Goal: Information Seeking & Learning: Understand process/instructions

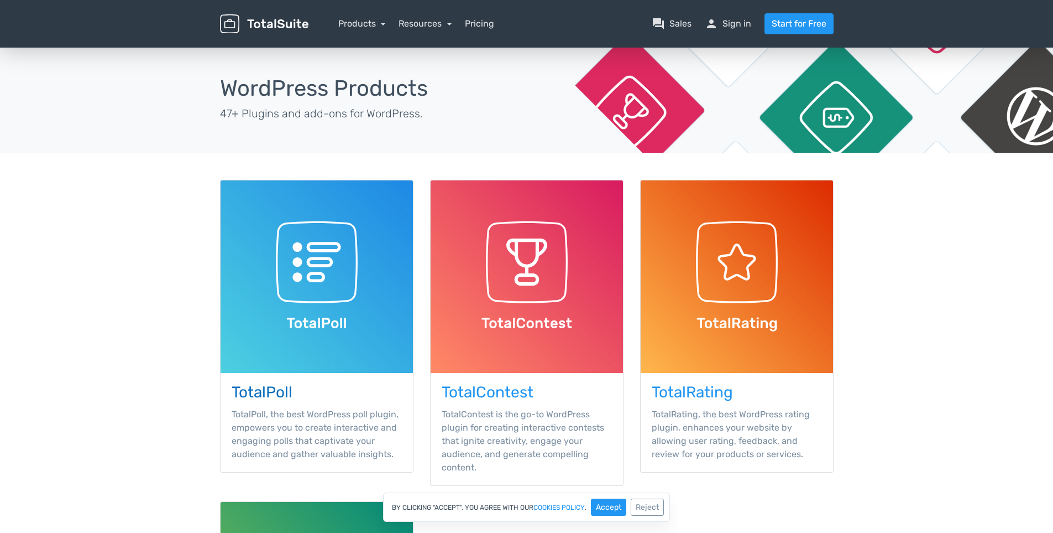
click at [283, 401] on div "TotalPoll TotalPoll, the best WordPress poll plugin, empowers you to create int…" at bounding box center [317, 422] width 192 height 99
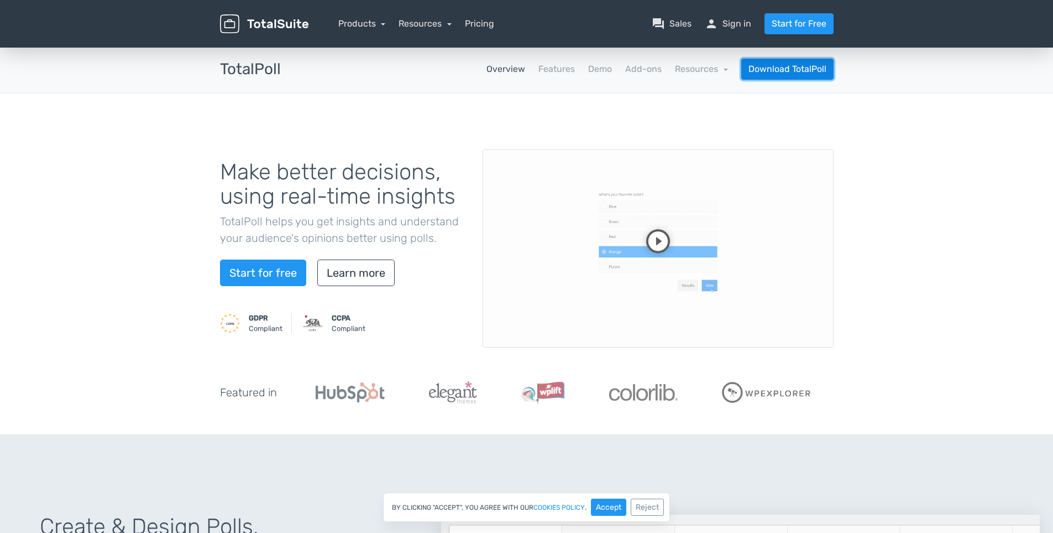
click at [760, 77] on link "Download TotalPoll" at bounding box center [788, 69] width 92 height 21
click at [698, 71] on link "Resources" at bounding box center [701, 69] width 53 height 11
click at [689, 96] on link "school Documentation" at bounding box center [676, 100] width 104 height 32
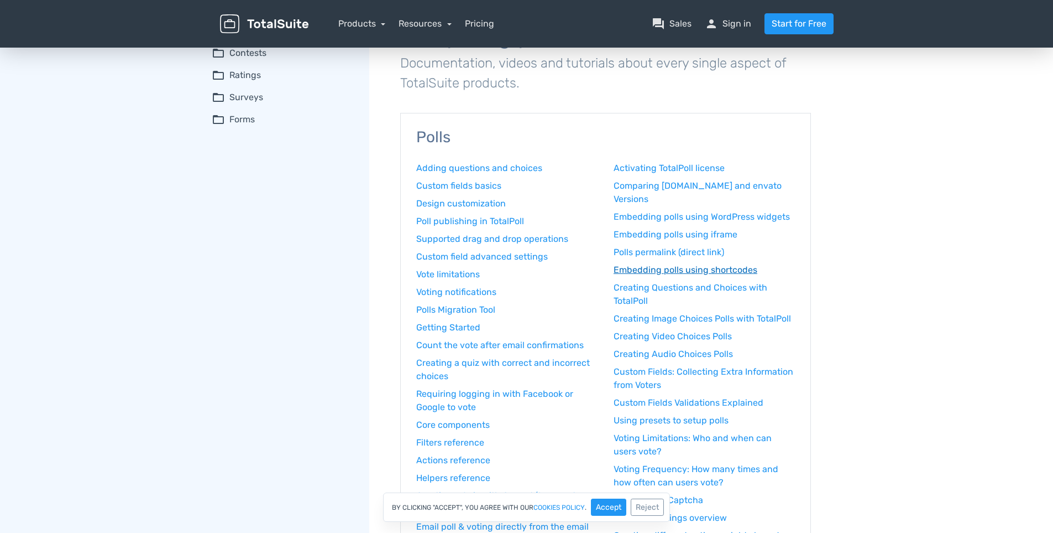
scroll to position [133, 0]
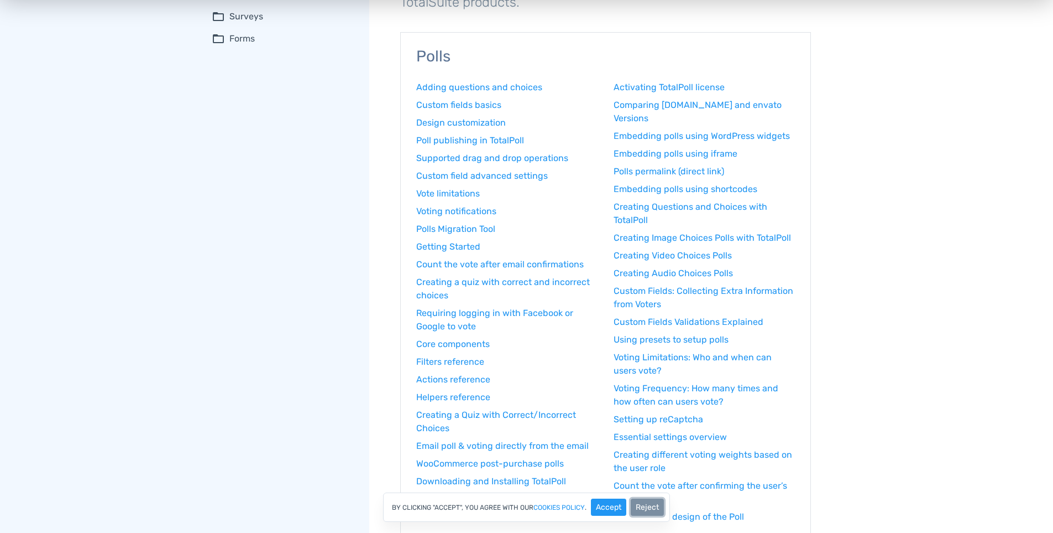
click at [655, 505] on button "Reject" at bounding box center [647, 506] width 33 height 17
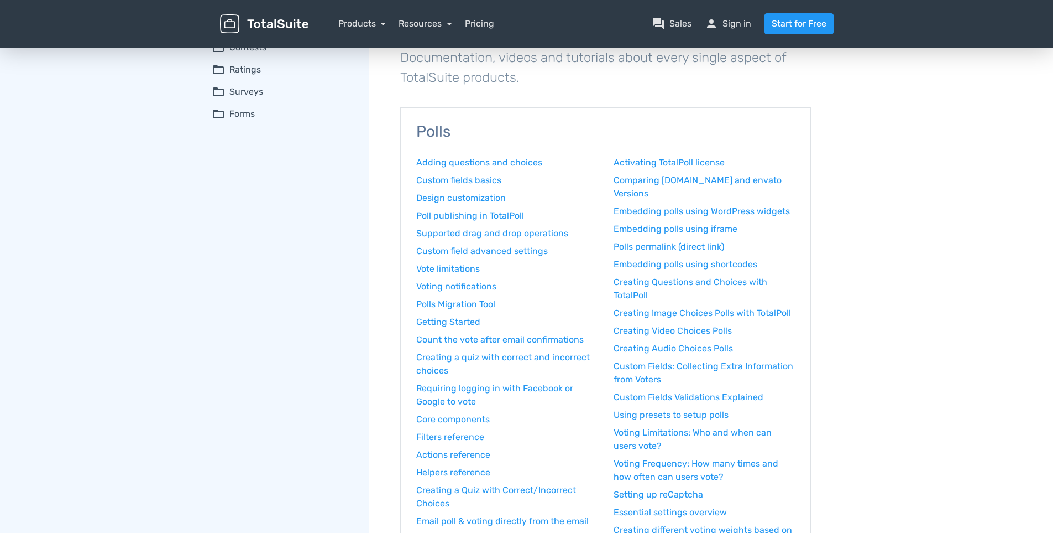
scroll to position [0, 0]
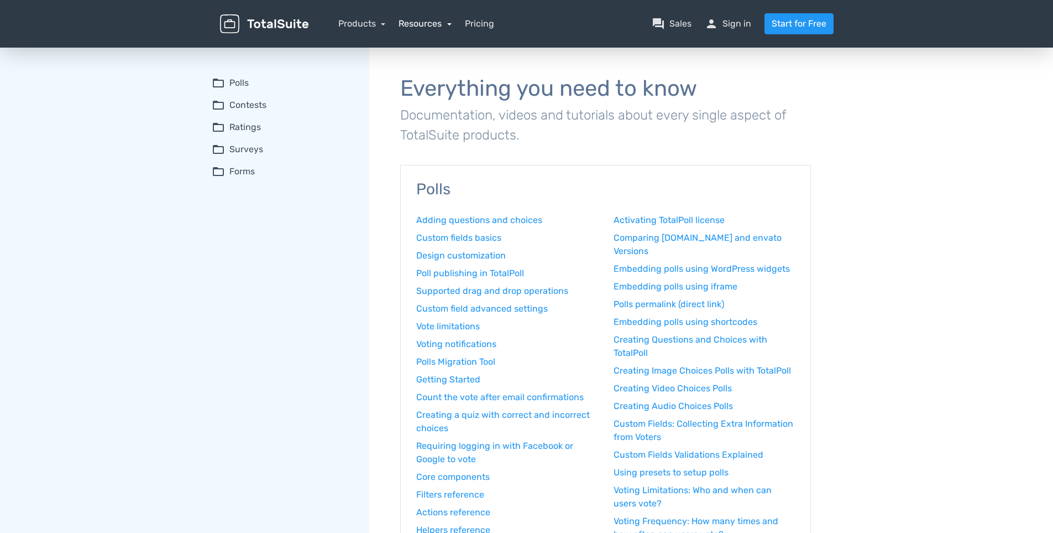
click at [434, 27] on link "Resources" at bounding box center [425, 23] width 53 height 11
